Goal: Task Accomplishment & Management: Complete application form

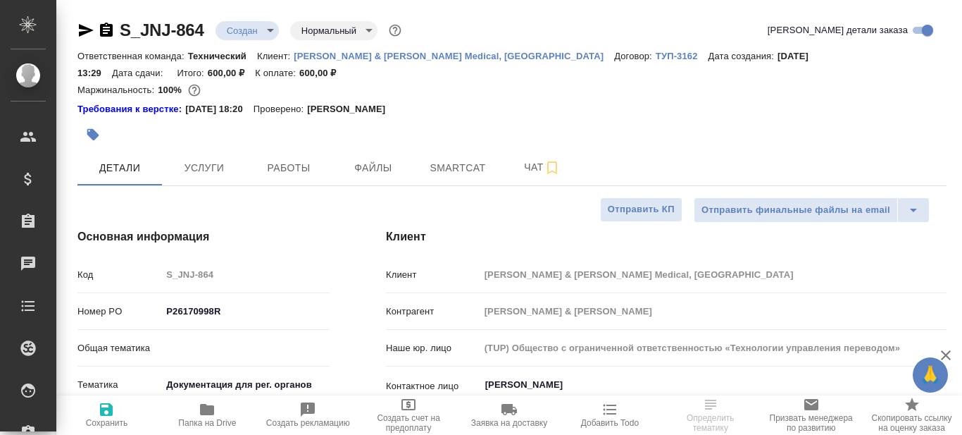
select select "RU"
type input "Сергеева Анастасия"
type input "Комаров Роман"
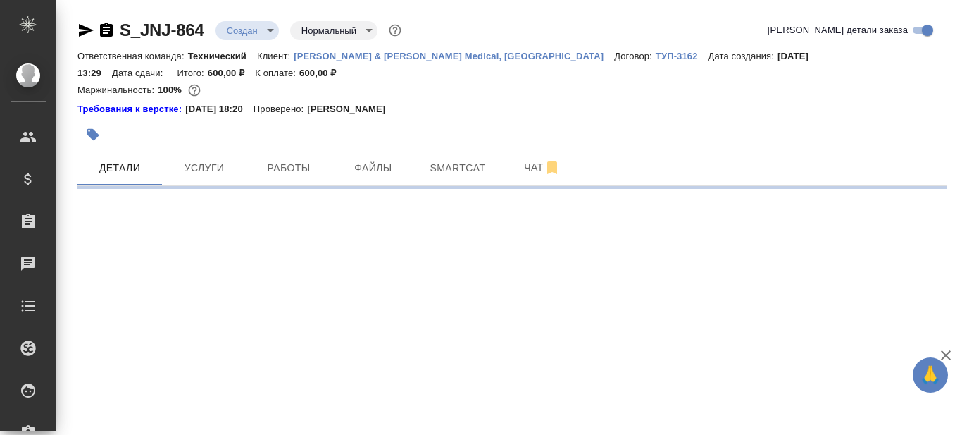
select select "RU"
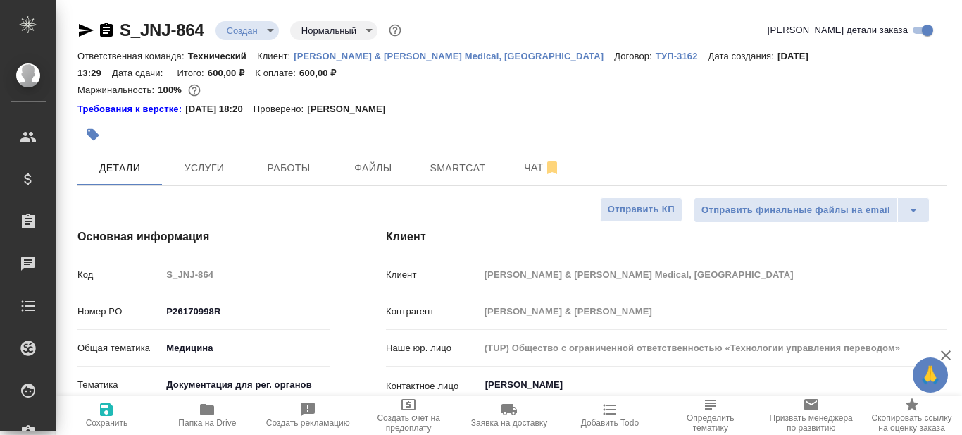
type textarea "x"
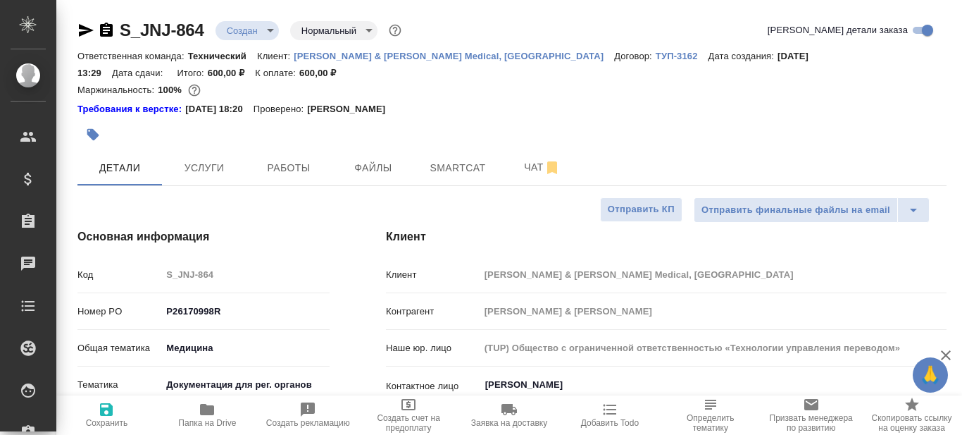
type textarea "x"
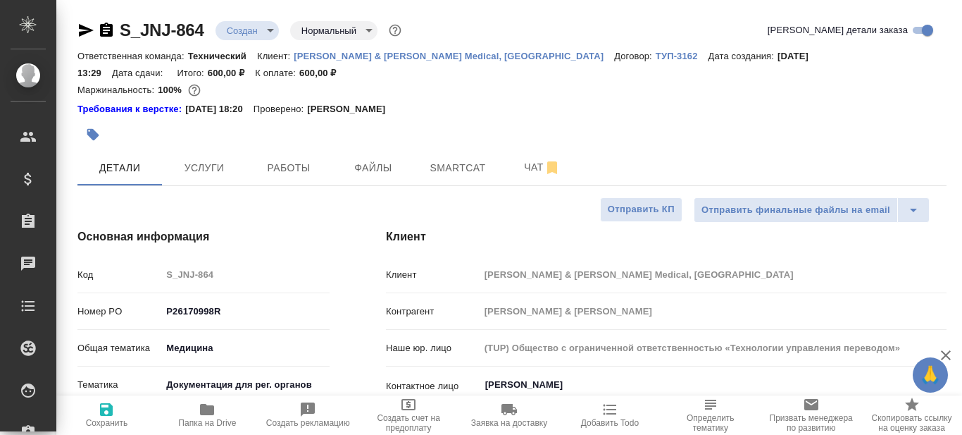
type textarea "x"
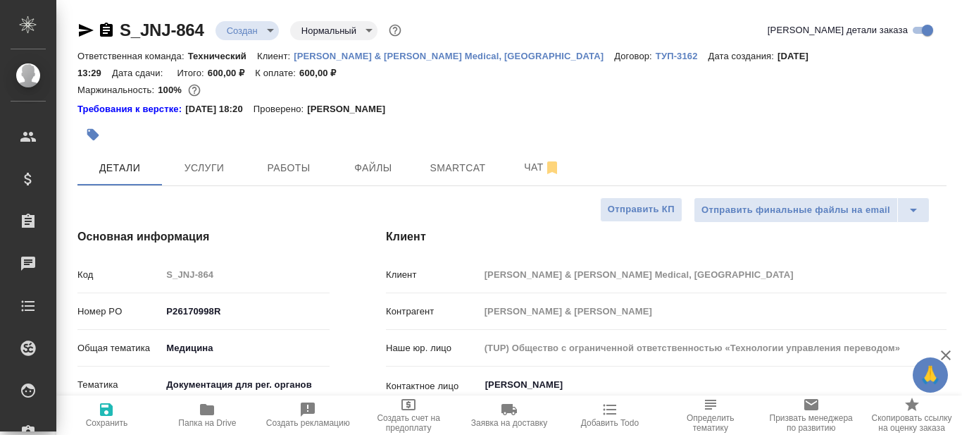
type textarea "x"
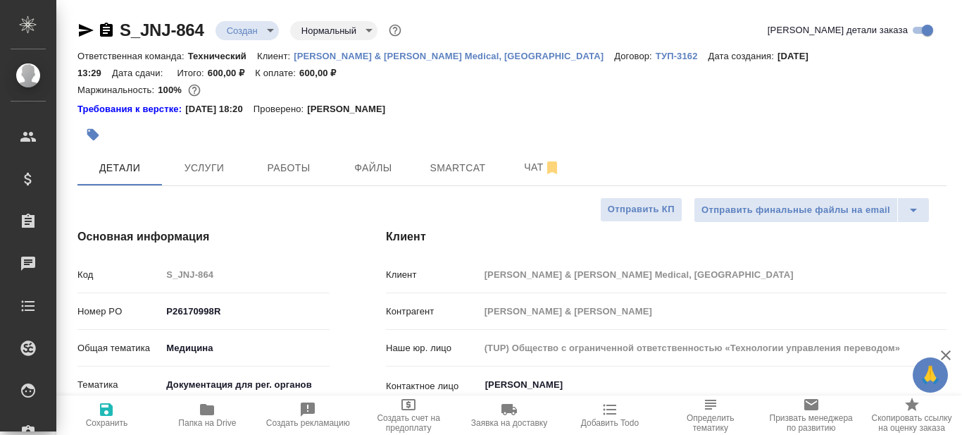
type textarea "x"
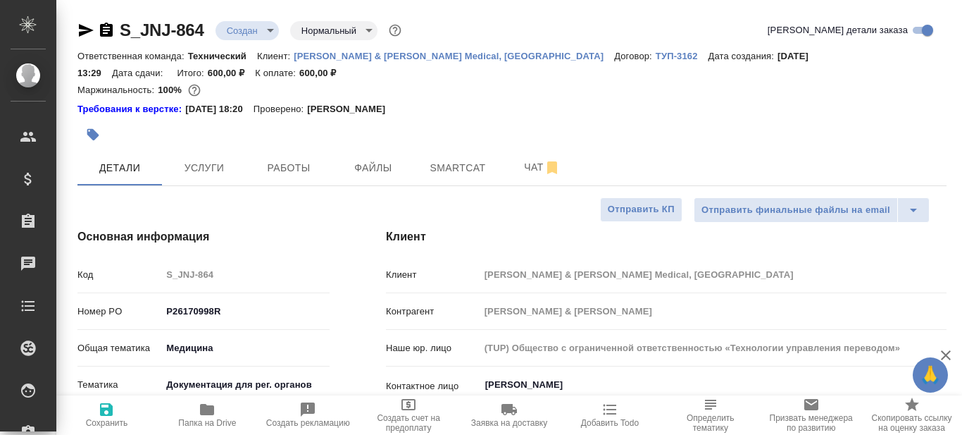
type textarea "x"
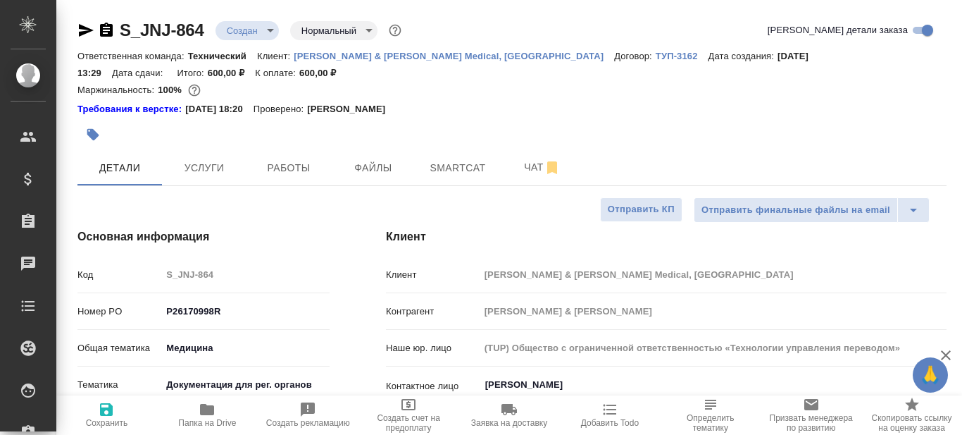
type textarea "x"
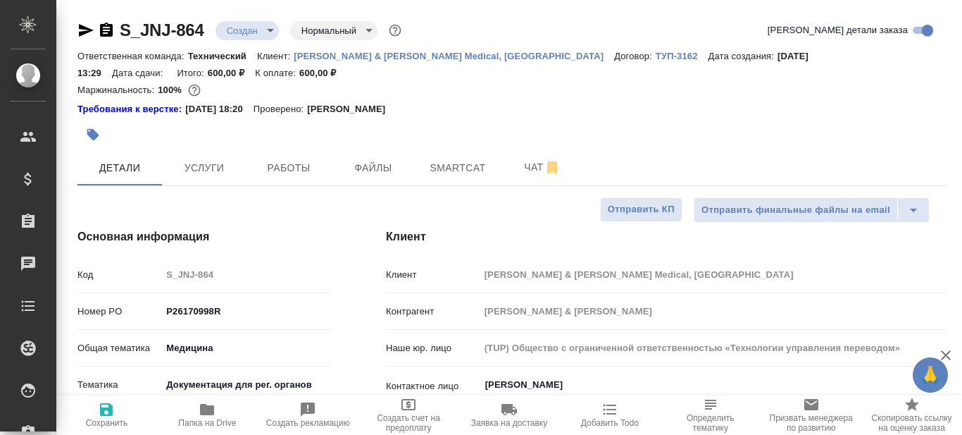
type textarea "x"
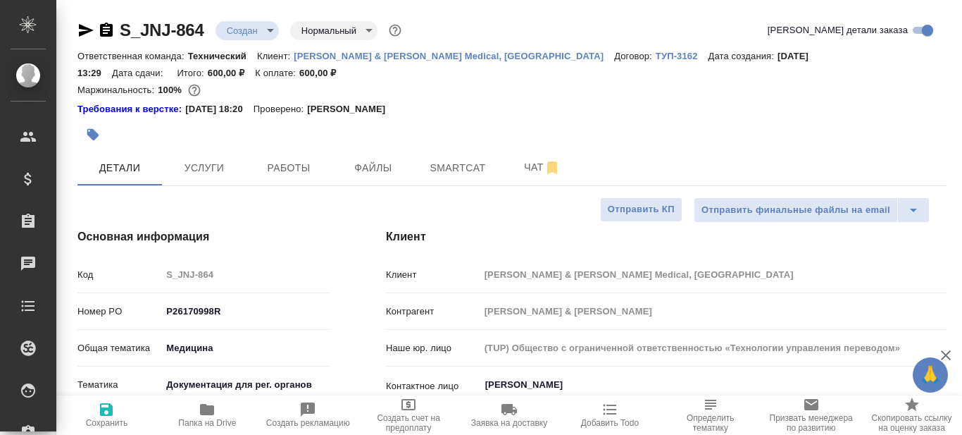
type textarea "x"
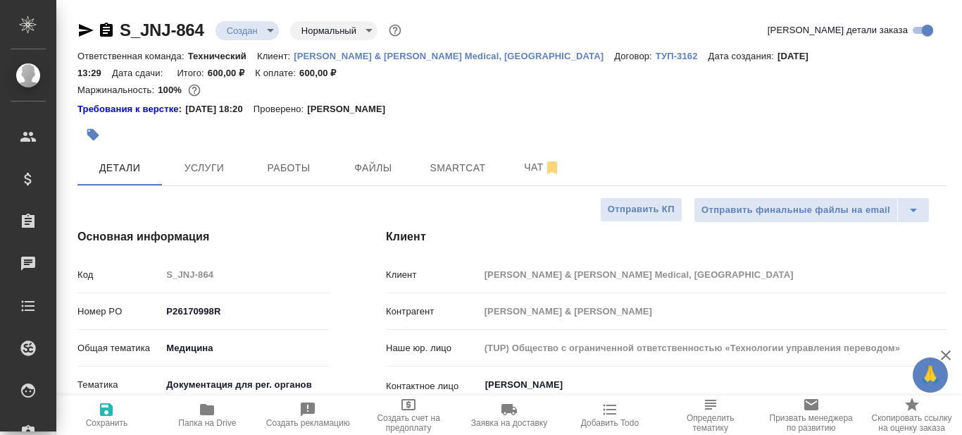
type textarea "x"
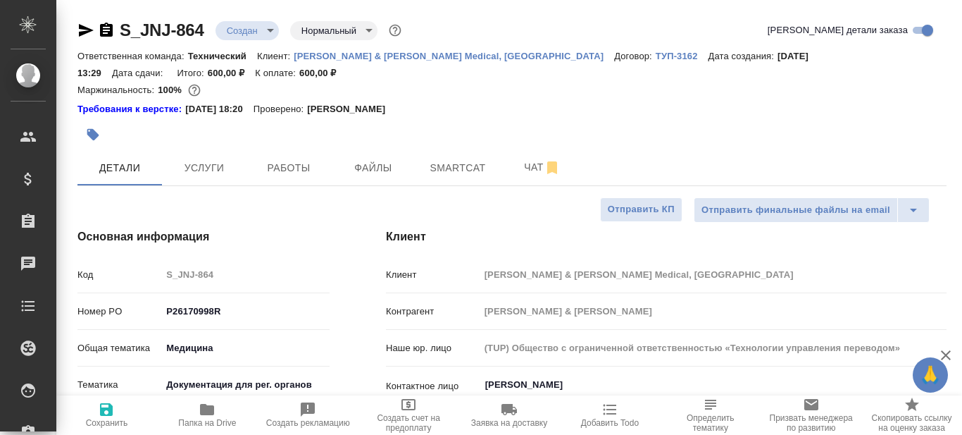
type textarea "x"
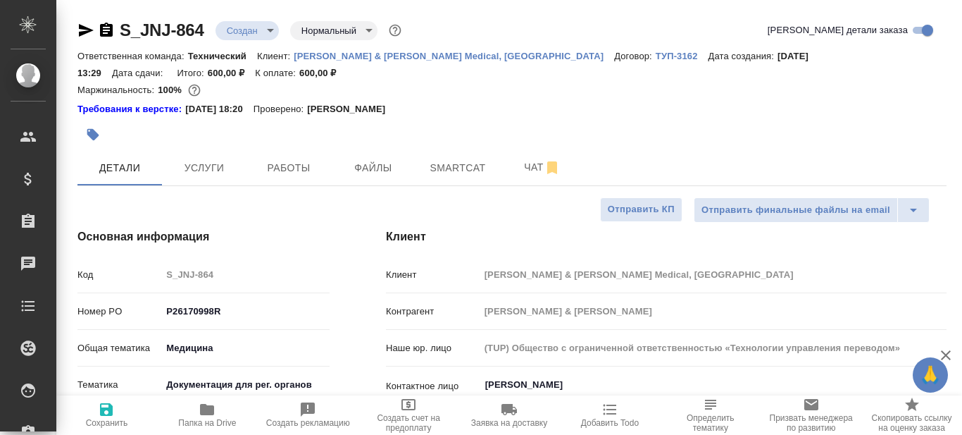
type textarea "x"
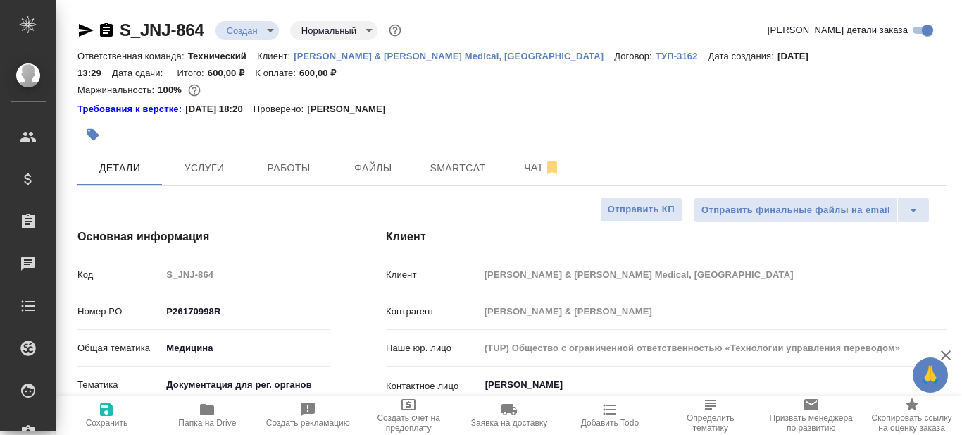
type textarea "x"
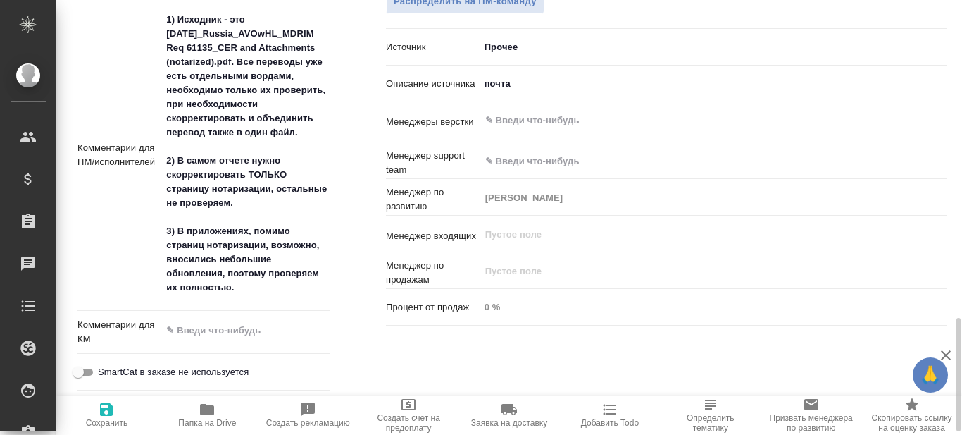
scroll to position [804, 0]
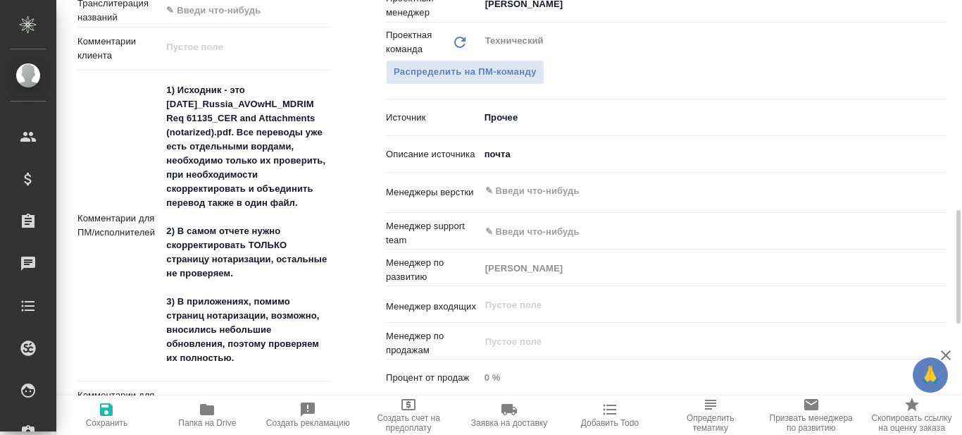
click at [205, 419] on span "Папка на Drive" at bounding box center [207, 423] width 58 height 10
type textarea "x"
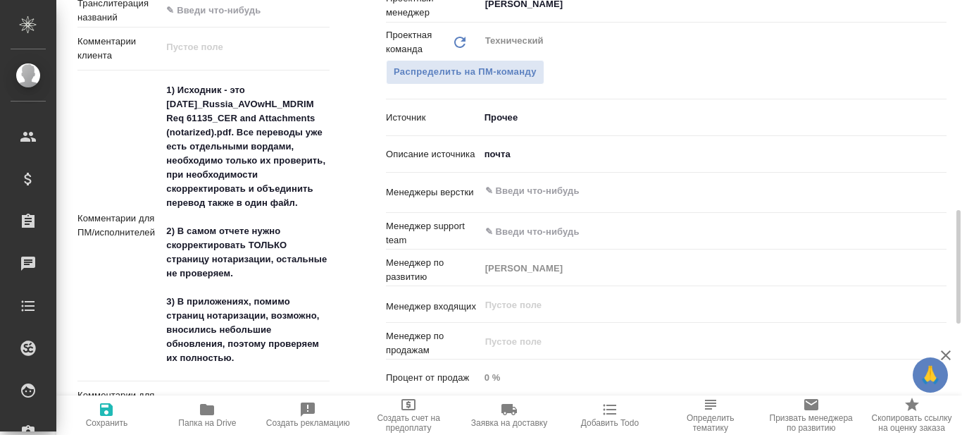
type textarea "x"
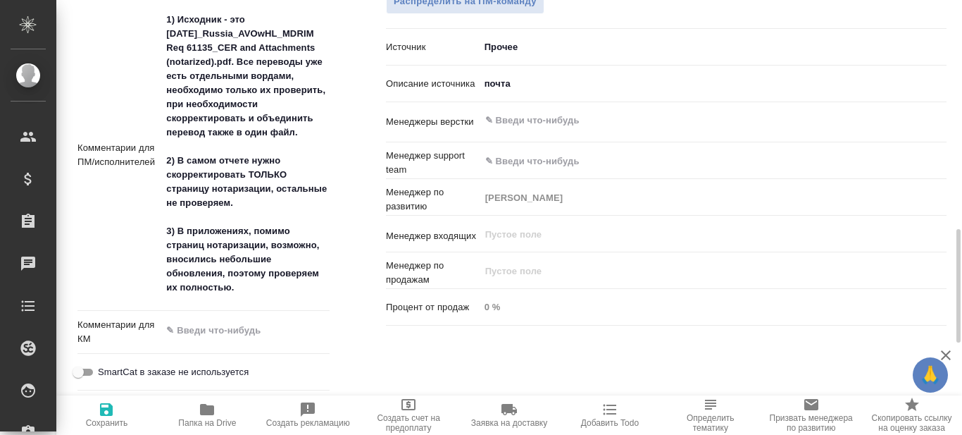
type textarea "x"
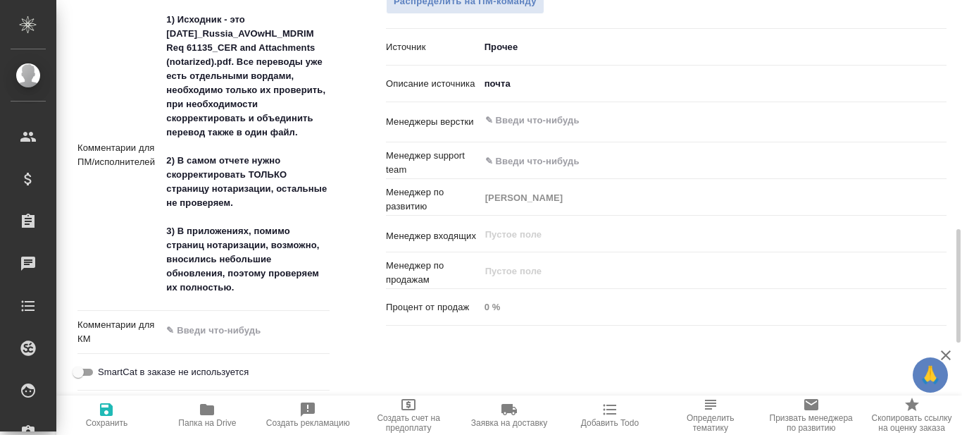
type textarea "x"
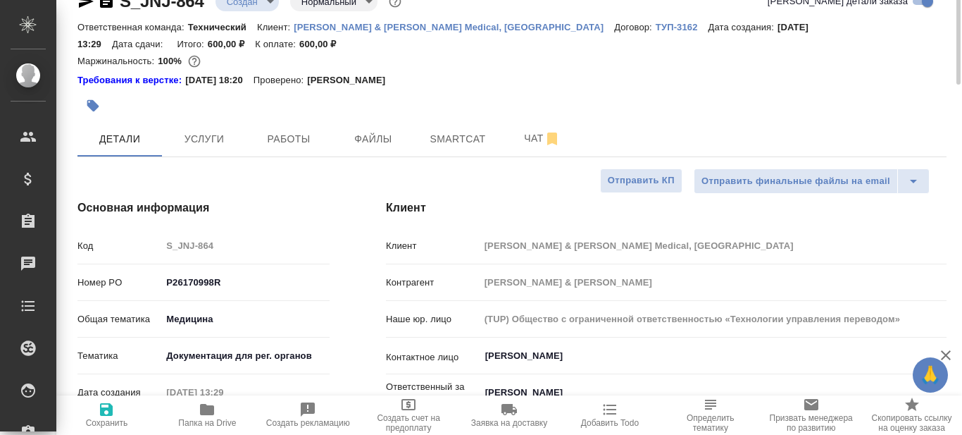
scroll to position [0, 0]
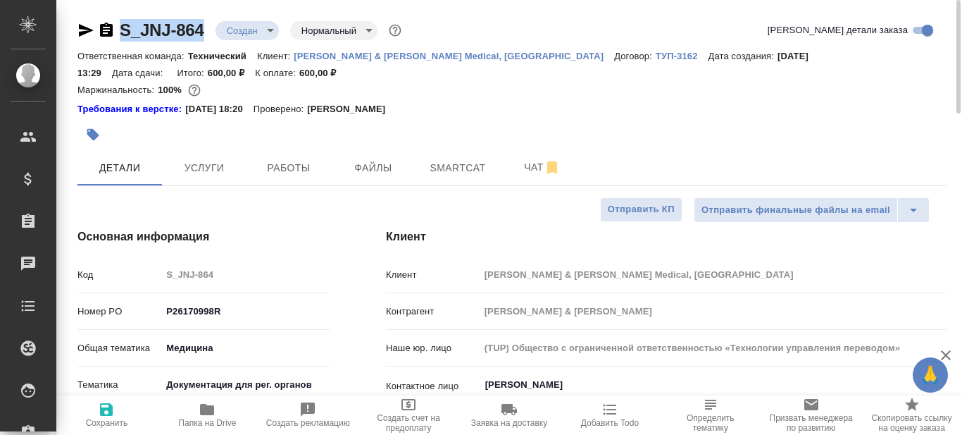
drag, startPoint x: 207, startPoint y: 25, endPoint x: 123, endPoint y: 46, distance: 87.1
click at [123, 45] on div "S_JNJ-864 Создан new Нормальный normal Кратко детали заказа" at bounding box center [511, 33] width 869 height 28
copy link "S_JNJ-864"
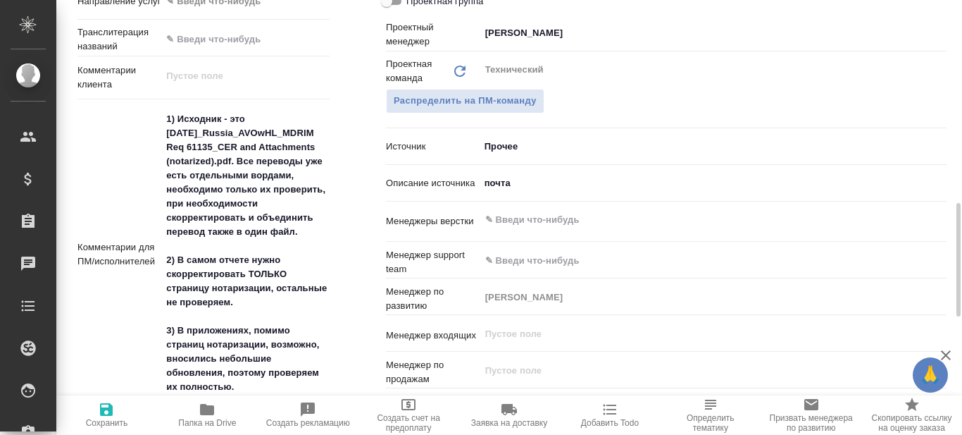
scroll to position [845, 0]
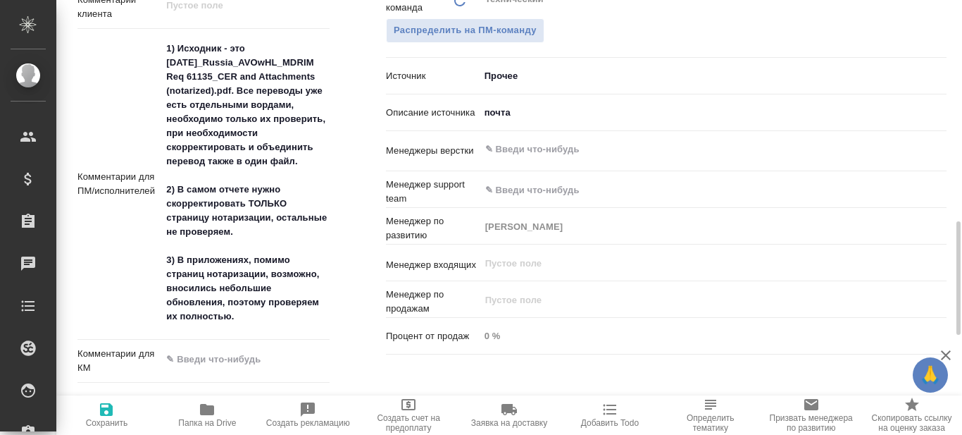
type textarea "x"
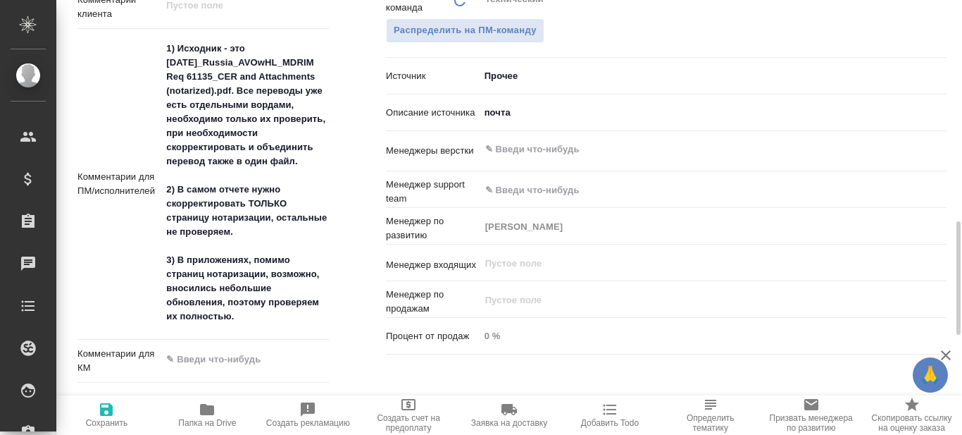
type textarea "x"
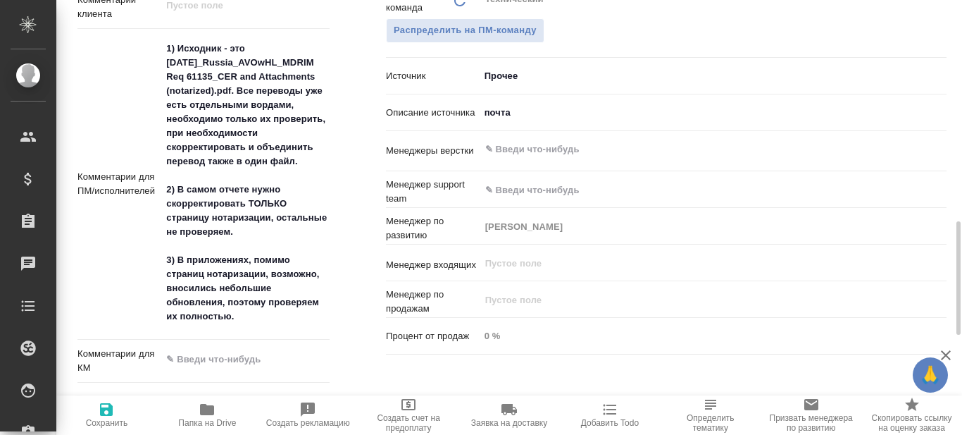
type textarea "x"
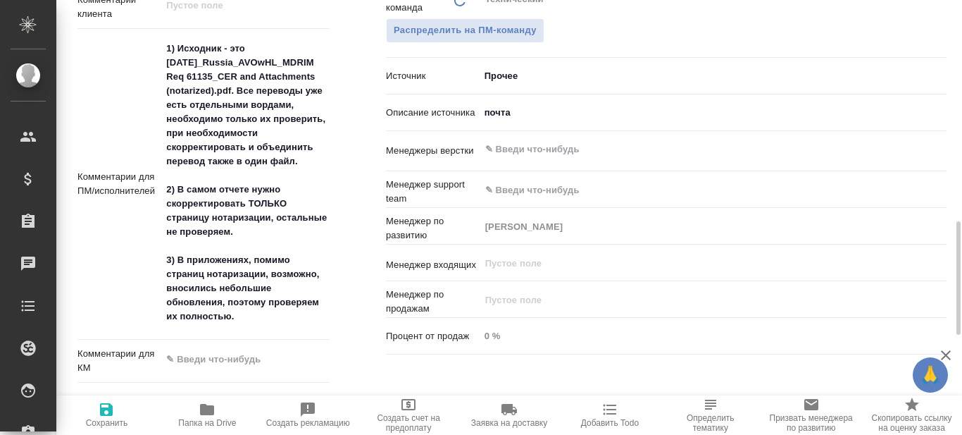
type textarea "x"
drag, startPoint x: 237, startPoint y: 89, endPoint x: 304, endPoint y: 160, distance: 96.6
click at [304, 159] on textarea "1) Исходник - это 2025 10 01_Russia_AVOwHL_MDRIM Req 61135_CER and Attachments …" at bounding box center [245, 183] width 167 height 292
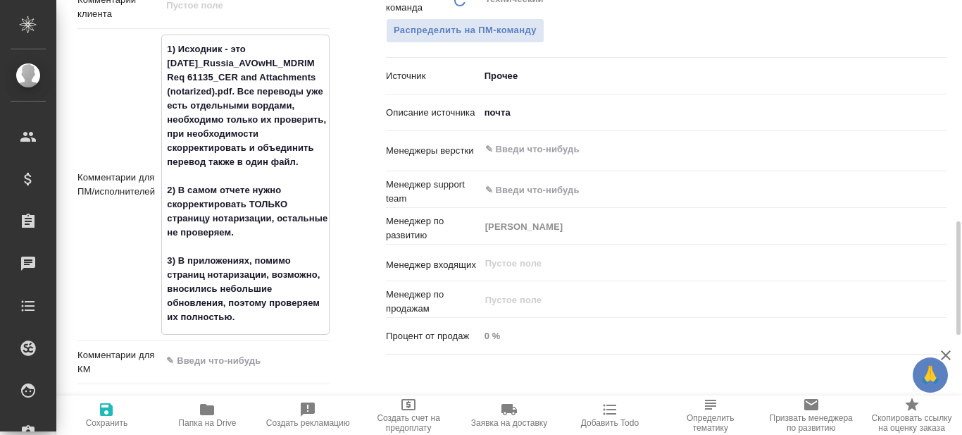
type textarea "x"
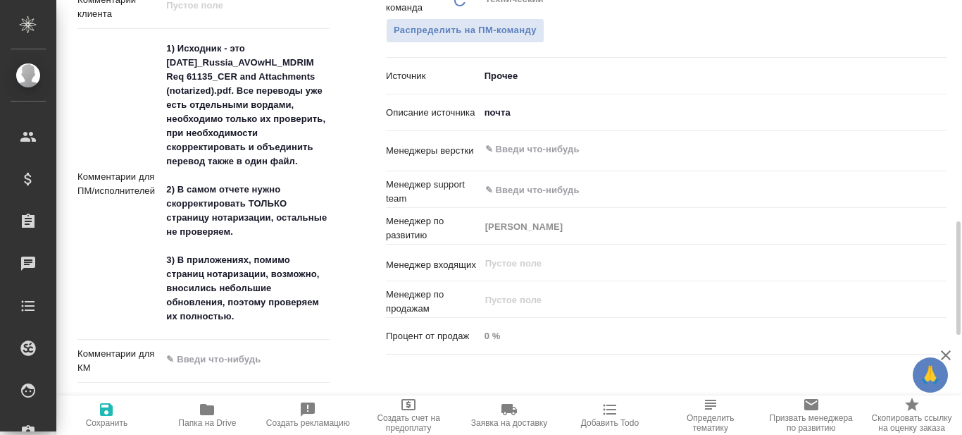
type textarea "x"
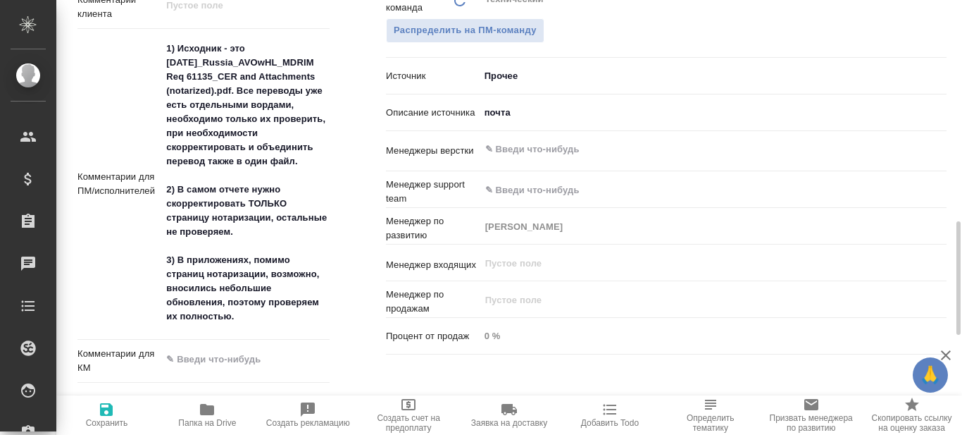
type textarea "x"
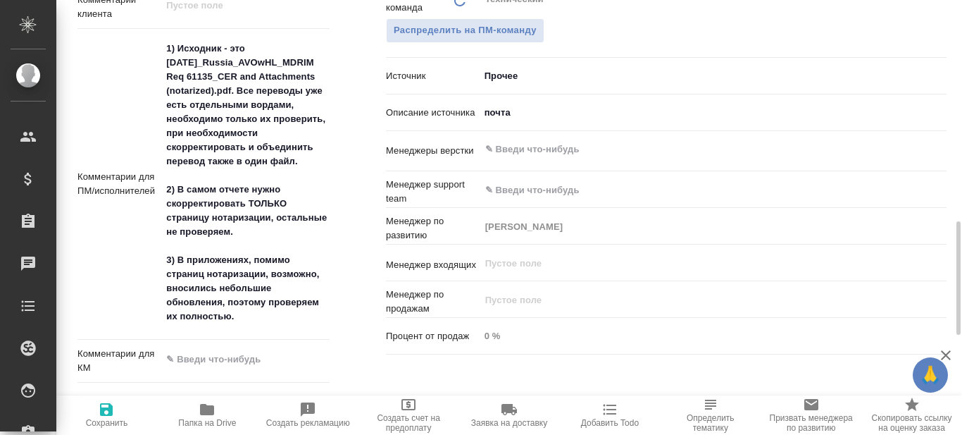
type textarea "x"
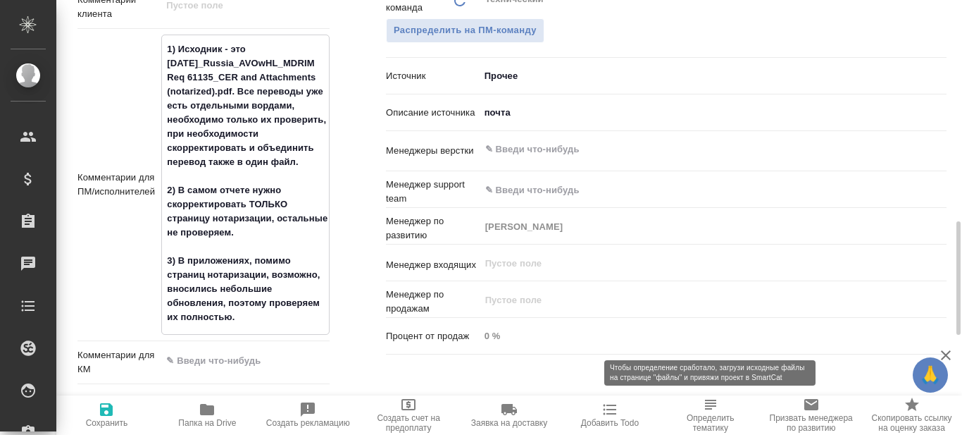
type textarea "x"
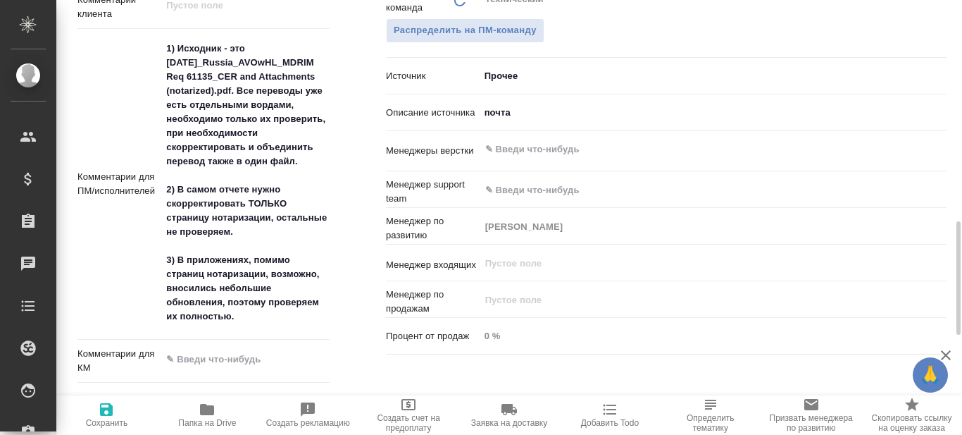
type textarea "x"
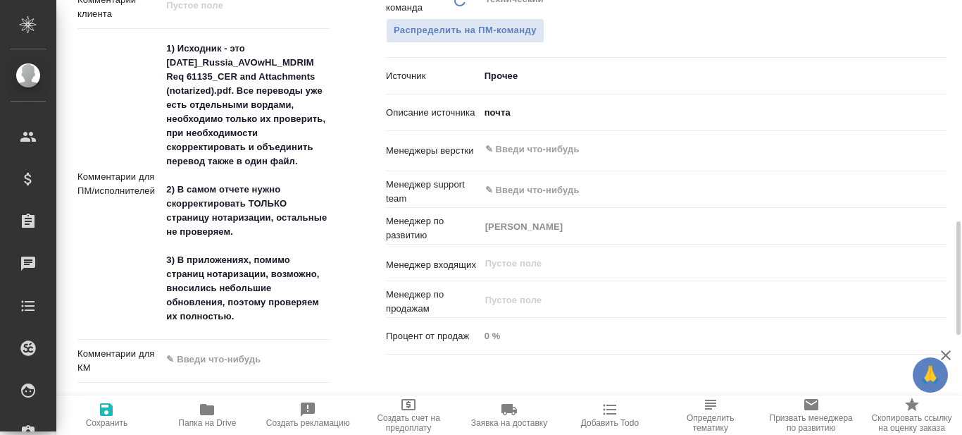
type textarea "x"
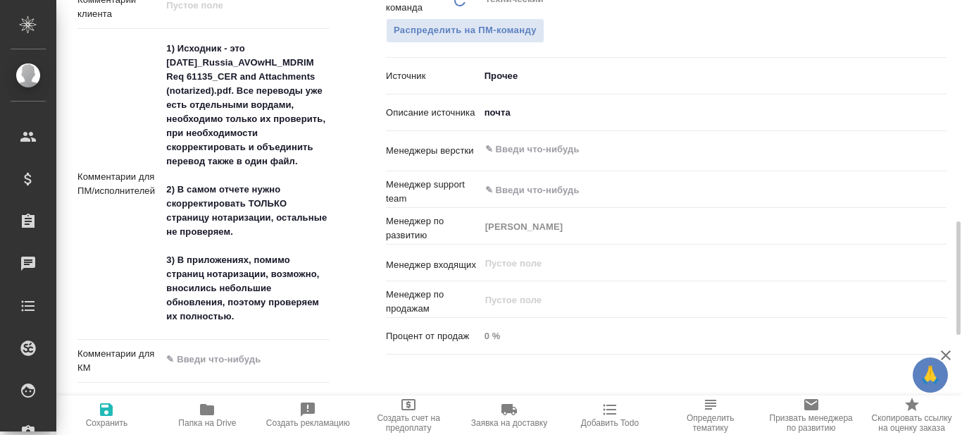
type textarea "x"
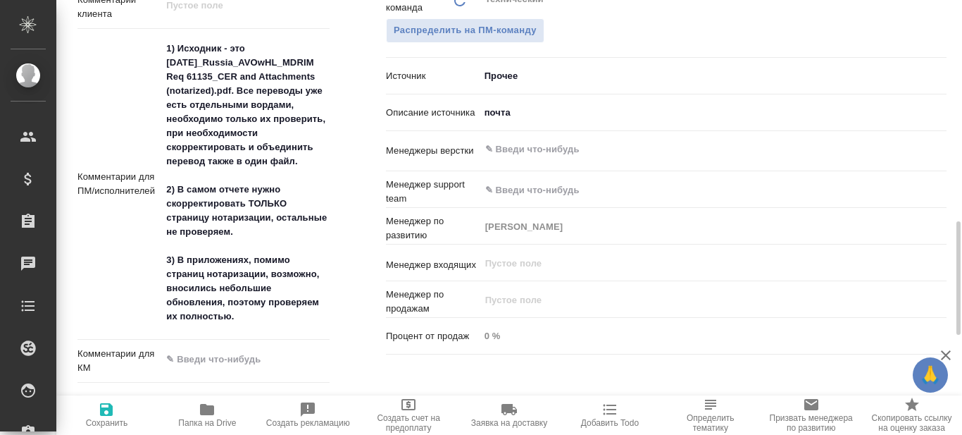
type textarea "x"
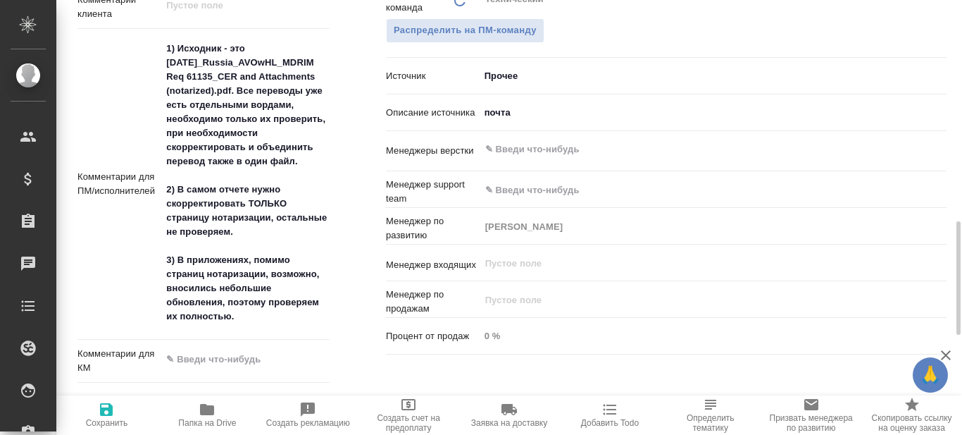
type textarea "x"
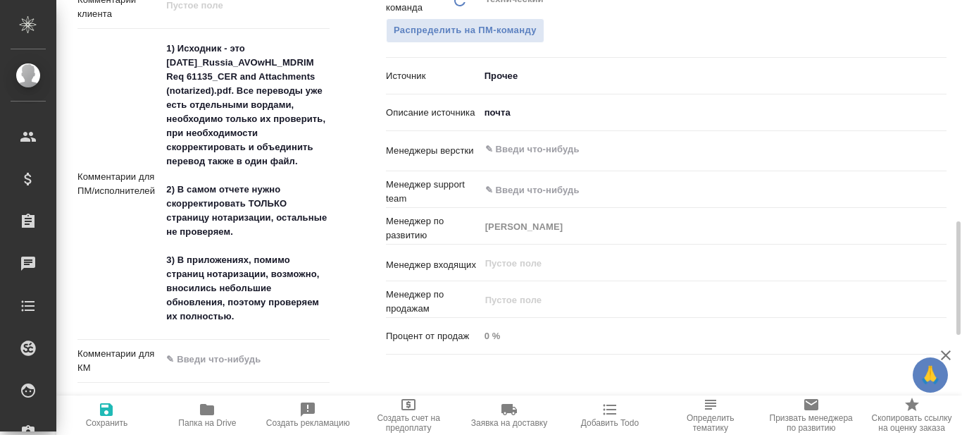
type textarea "x"
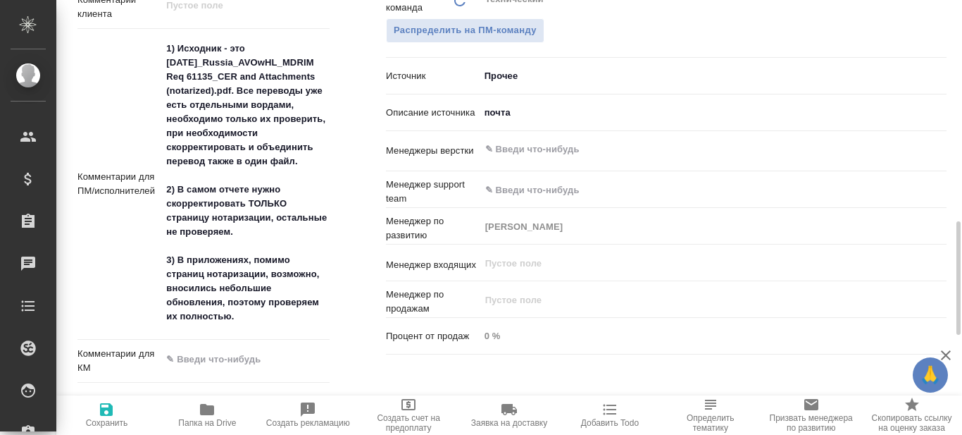
type textarea "x"
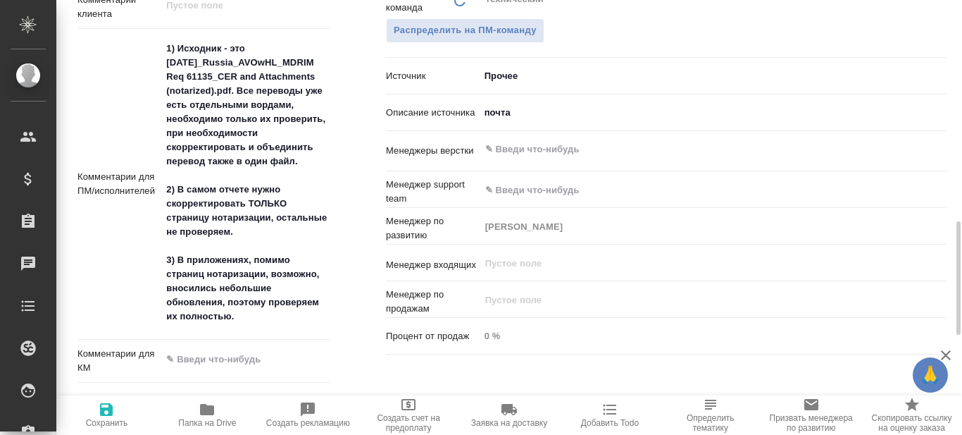
type textarea "x"
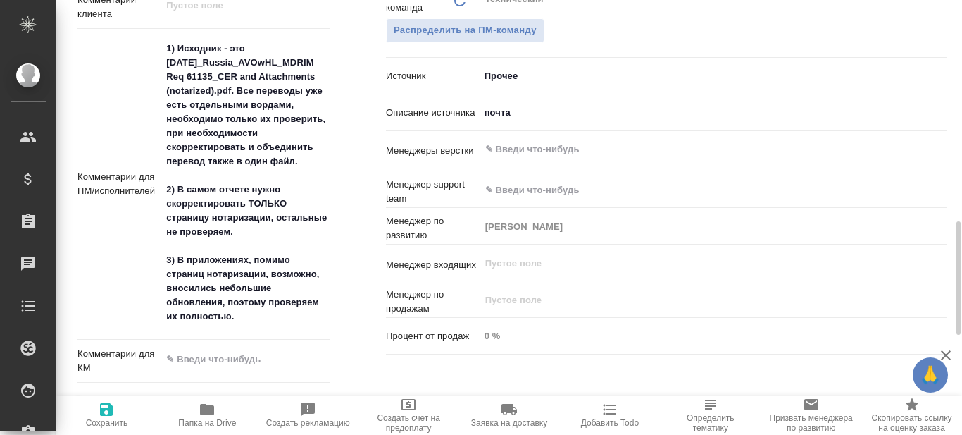
type textarea "x"
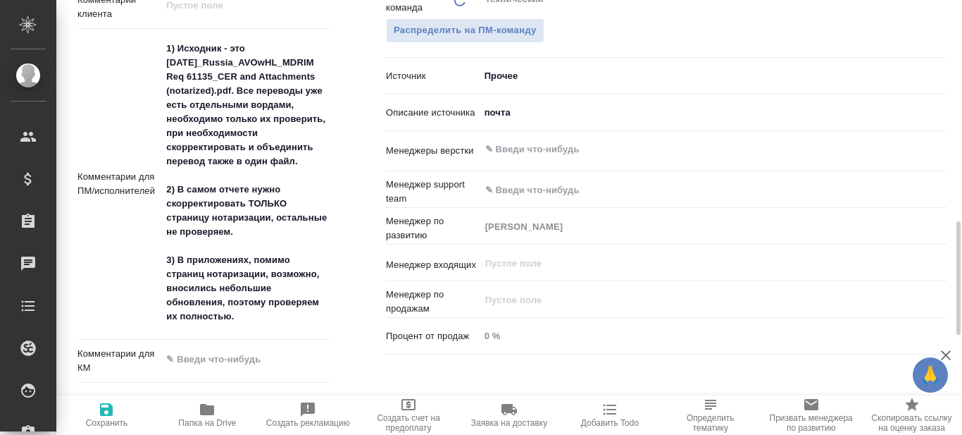
type textarea "x"
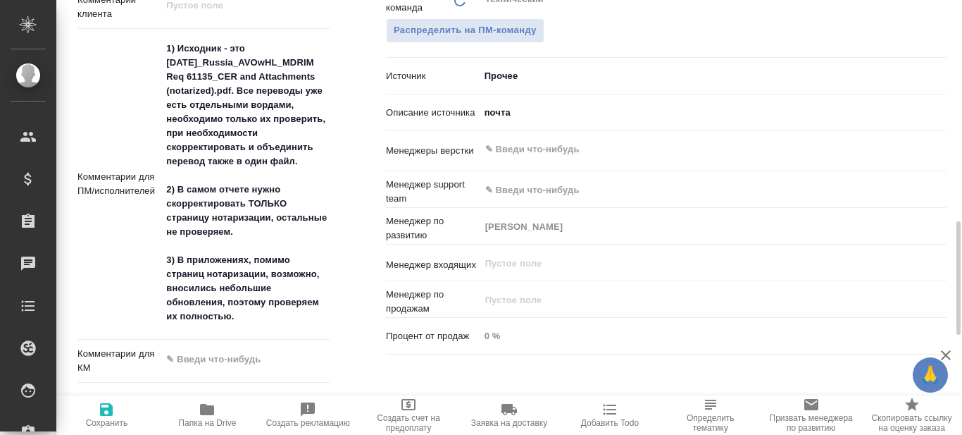
type textarea "x"
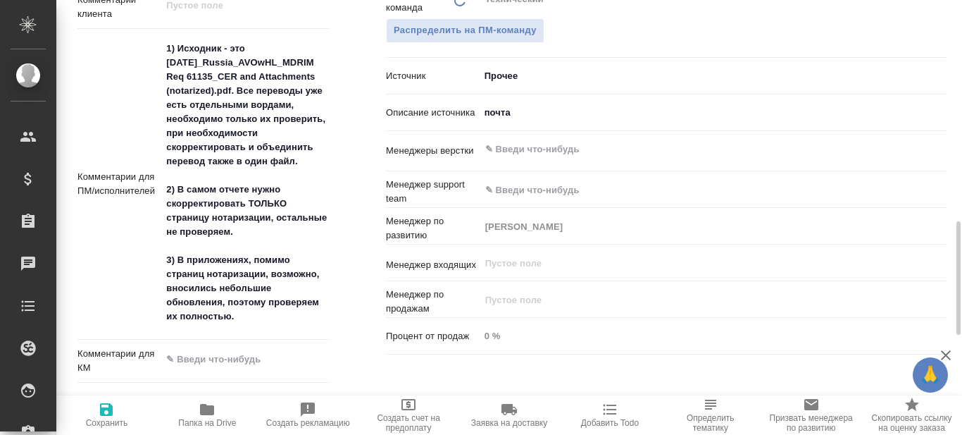
type textarea "x"
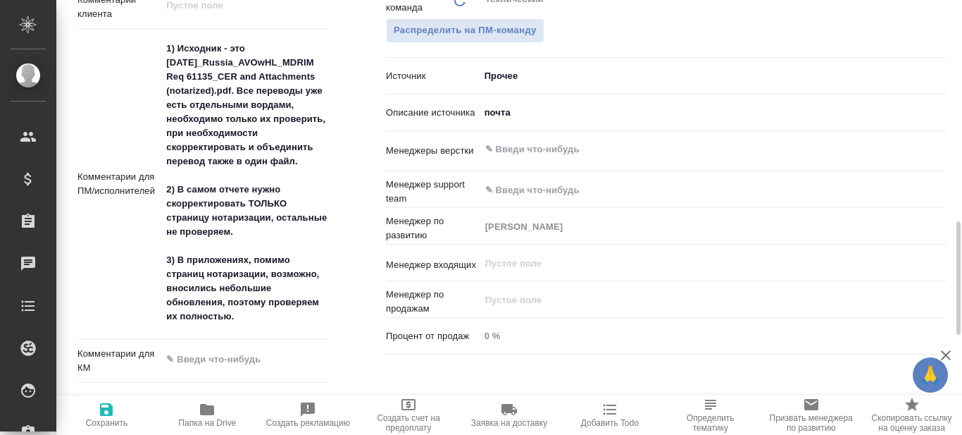
type textarea "x"
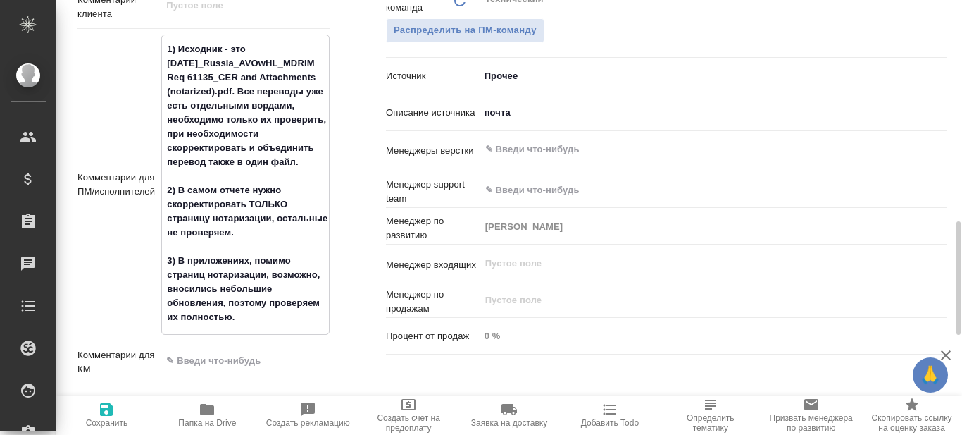
type textarea "x"
click at [358, 87] on div "Ответственные Клиентские менеджеры Усманова Ольга ​ Ответственная команда Обнов…" at bounding box center [666, 154] width 617 height 743
type textarea "x"
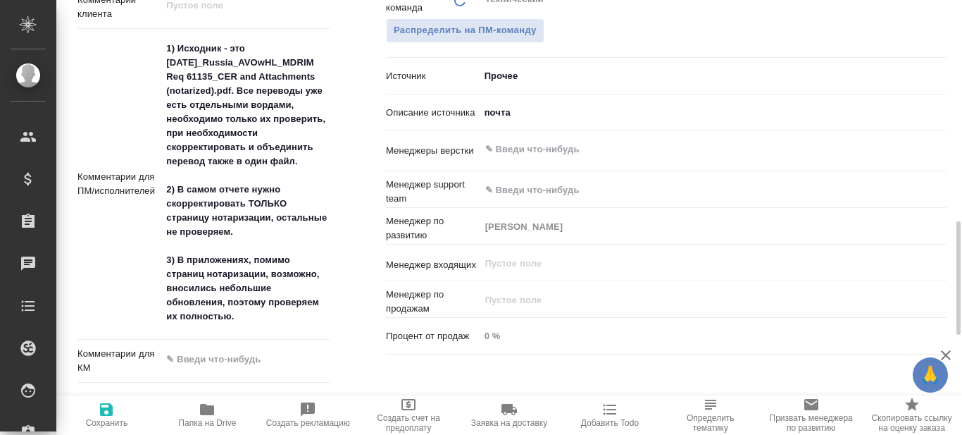
type textarea "x"
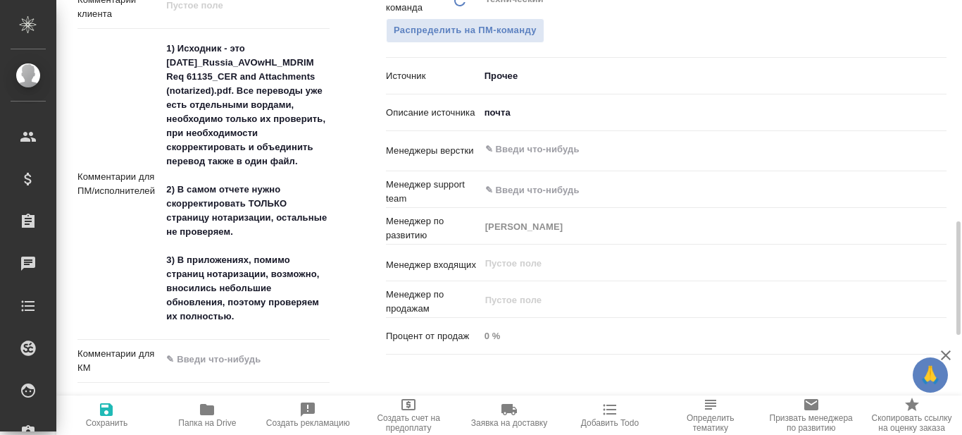
type textarea "x"
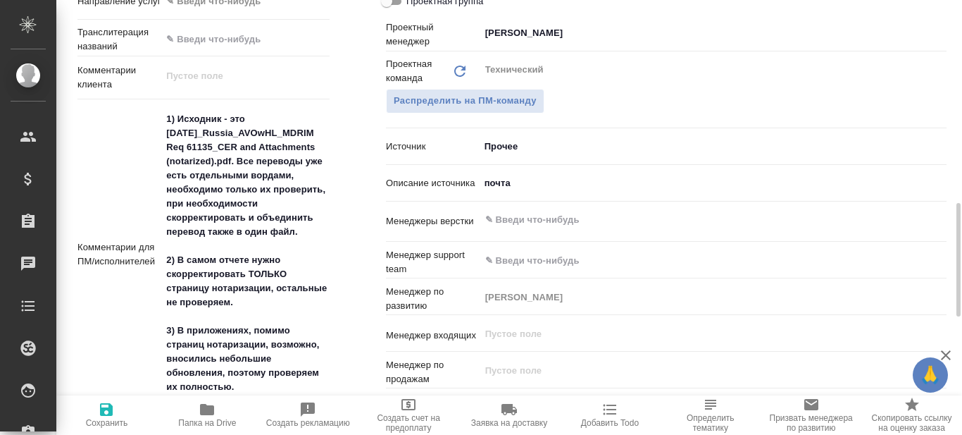
scroll to position [915, 0]
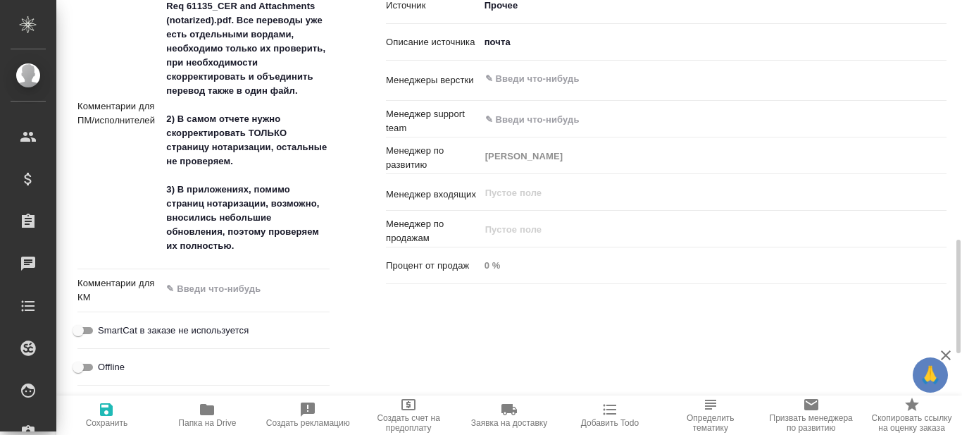
type textarea "x"
